Goal: Find specific page/section: Find specific page/section

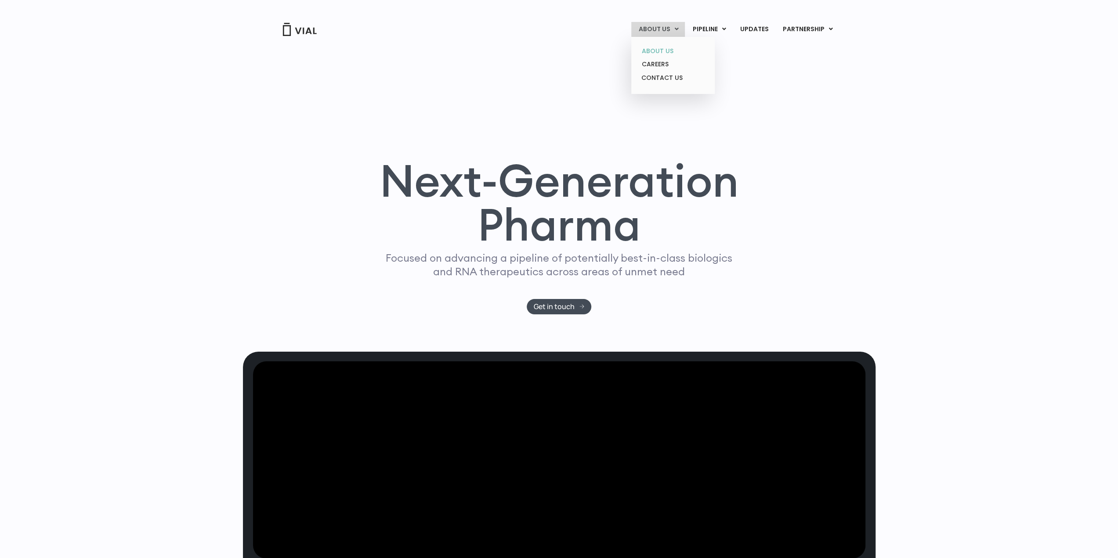
click at [660, 47] on link "ABOUT US" at bounding box center [672, 51] width 77 height 14
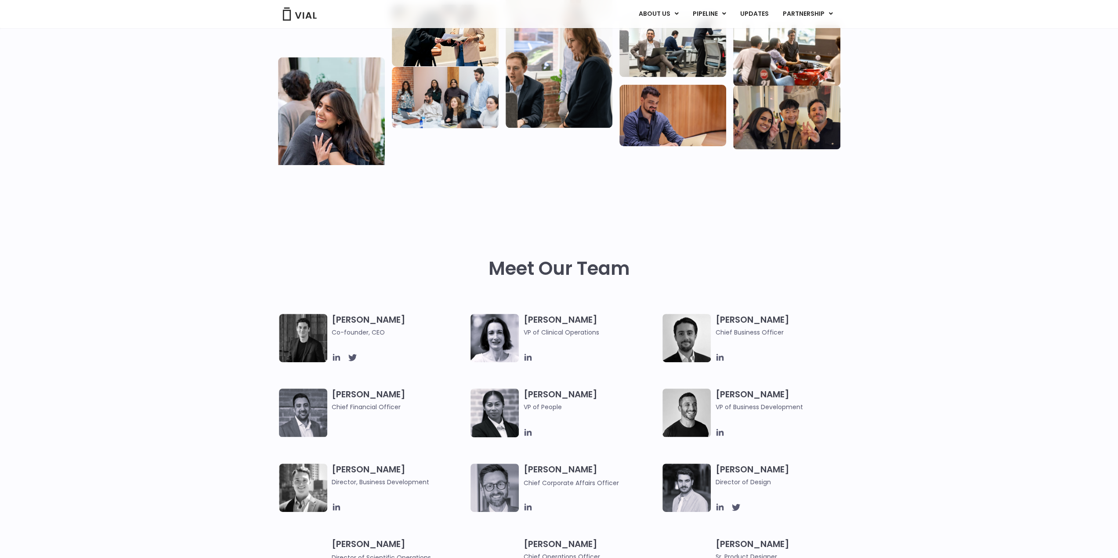
scroll to position [351, 0]
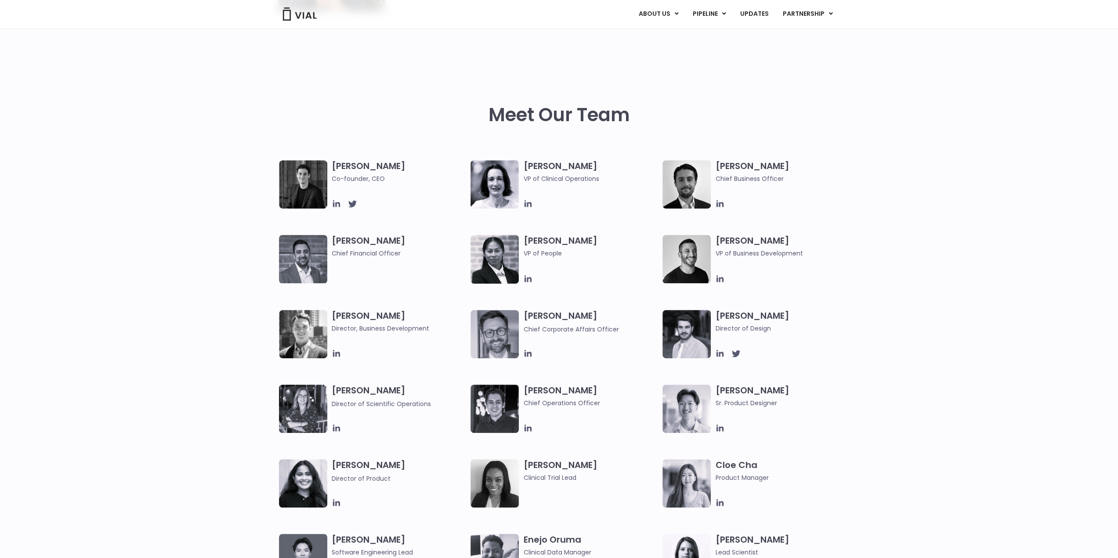
click at [496, 328] on img at bounding box center [494, 334] width 48 height 48
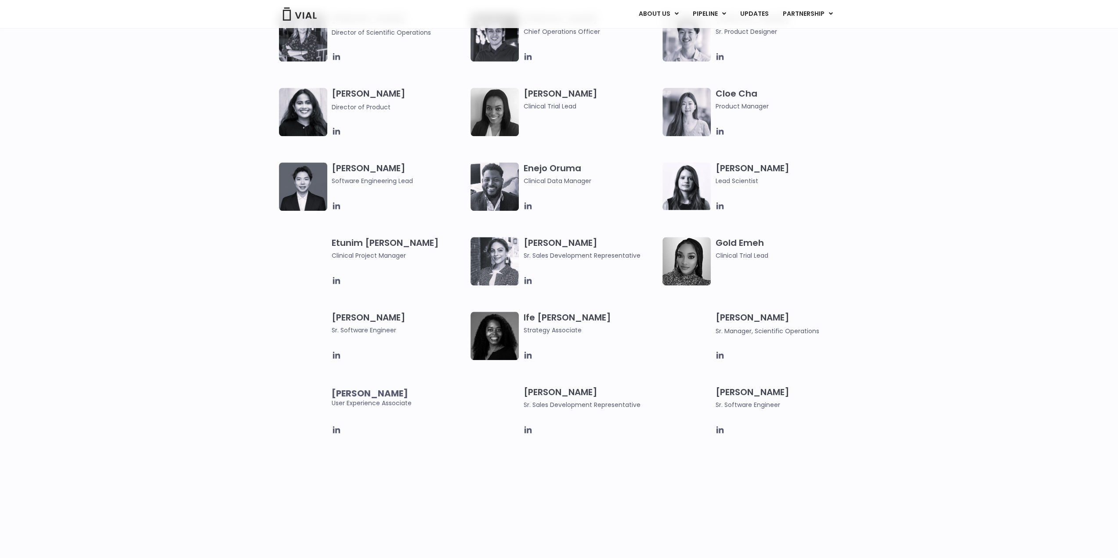
scroll to position [1010, 0]
